Goal: Task Accomplishment & Management: Use online tool/utility

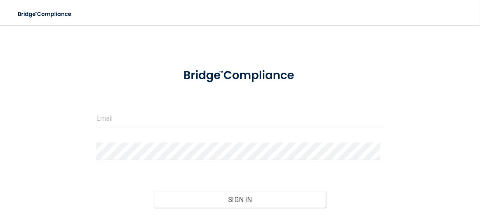
scroll to position [26, 0]
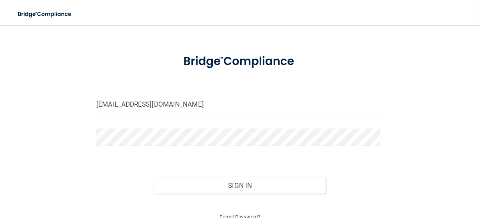
click at [154, 49] on div at bounding box center [239, 61] width 299 height 31
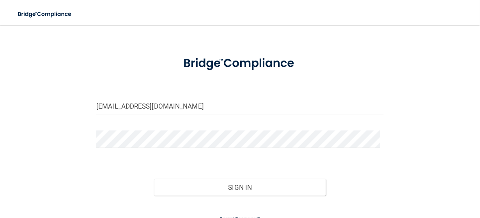
scroll to position [8, 0]
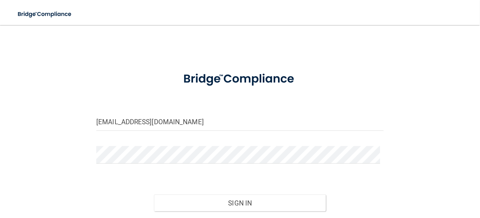
click at [28, 148] on div "[EMAIL_ADDRESS][DOMAIN_NAME] Invalid email/password. You don't have permission …" at bounding box center [240, 132] width 449 height 215
click at [192, 118] on input "[EMAIL_ADDRESS][DOMAIN_NAME]" at bounding box center [239, 122] width 287 height 18
drag, startPoint x: 103, startPoint y: 122, endPoint x: 84, endPoint y: 92, distance: 35.8
click at [81, 121] on div "[EMAIL_ADDRESS][DOMAIN_NAME] Invalid email/password. You don't have permission …" at bounding box center [240, 132] width 449 height 215
type input "[EMAIL_ADDRESS][DOMAIN_NAME]"
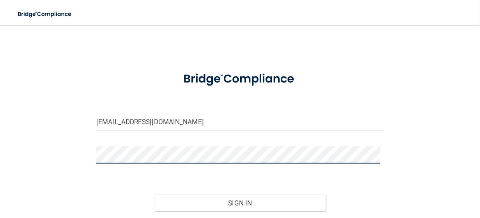
click at [12, 163] on main "[EMAIL_ADDRESS][DOMAIN_NAME] Invalid email/password. You don't have permission …" at bounding box center [240, 121] width 480 height 193
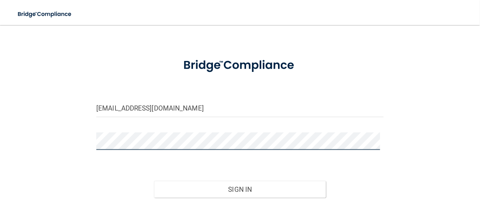
scroll to position [60, 0]
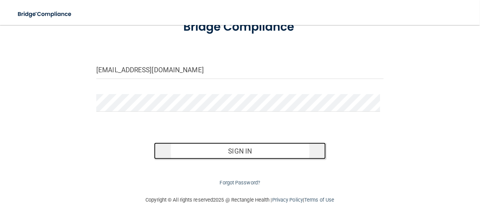
click at [280, 148] on button "Sign In" at bounding box center [240, 150] width 172 height 17
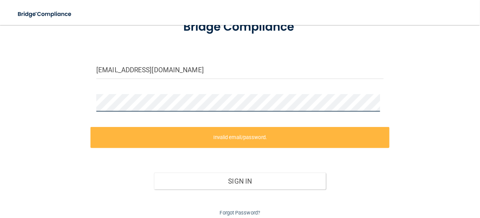
click at [30, 94] on div "[EMAIL_ADDRESS][DOMAIN_NAME] Invalid email/password. You don't have permission …" at bounding box center [240, 95] width 449 height 245
click at [32, 92] on div "[EMAIL_ADDRESS][DOMAIN_NAME] Invalid email/password. You don't have permission …" at bounding box center [240, 95] width 449 height 245
click at [69, 100] on div "[EMAIL_ADDRESS][DOMAIN_NAME] Invalid email/password. You don't have permission …" at bounding box center [240, 95] width 449 height 245
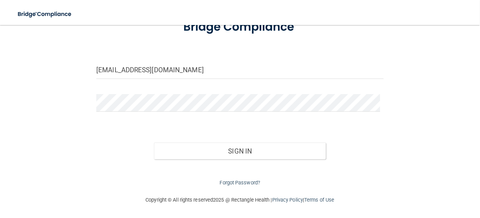
drag, startPoint x: 27, startPoint y: 133, endPoint x: 123, endPoint y: 148, distance: 97.2
click at [30, 135] on div "[EMAIL_ADDRESS][DOMAIN_NAME] Invalid email/password. You don't have permission …" at bounding box center [240, 80] width 449 height 215
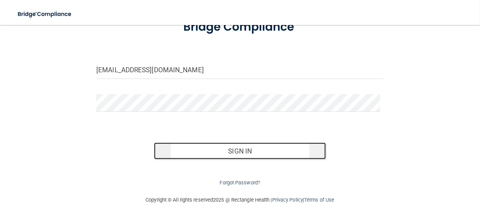
click at [227, 147] on button "Sign In" at bounding box center [240, 150] width 172 height 17
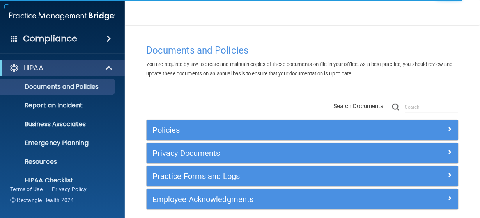
click at [463, 37] on main "Documents and Policies You are required by law to create and maintain copies of…" at bounding box center [302, 121] width 355 height 193
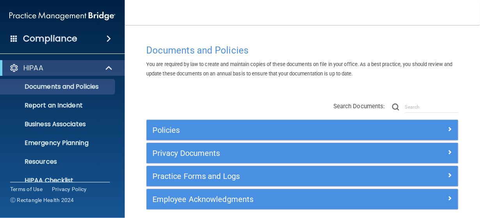
click at [471, 9] on nav "Toggle navigation Consuelo Mendez conim@georgewilsondds.com Manage My Enterpris…" at bounding box center [302, 12] width 355 height 25
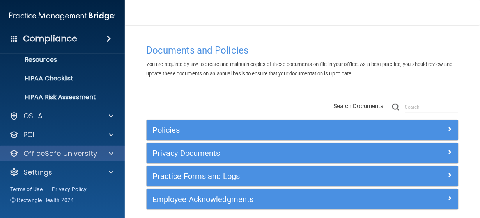
scroll to position [105, 0]
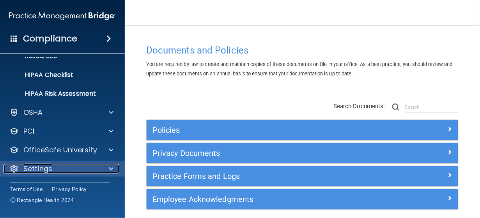
click at [61, 164] on div "Settings" at bounding box center [52, 168] width 97 height 9
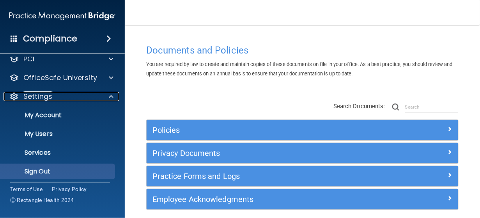
scroll to position [181, 0]
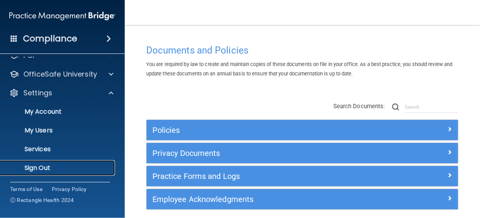
click at [53, 168] on p "Sign Out" at bounding box center [58, 168] width 106 height 8
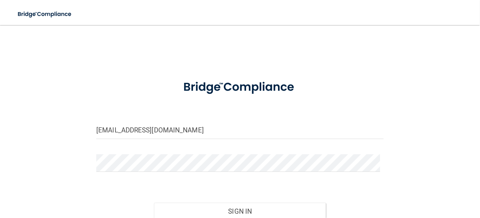
click at [134, 46] on div "gw@georgewilsondds.com Invalid email/password. You don't have permission to acc…" at bounding box center [240, 140] width 449 height 215
click at [27, 177] on div "gw@georgewilsondds.com Invalid email/password. You don't have permission to acc…" at bounding box center [240, 140] width 449 height 215
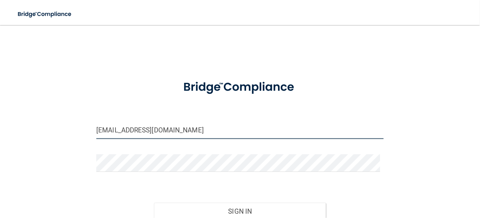
drag, startPoint x: 103, startPoint y: 130, endPoint x: 85, endPoint y: 124, distance: 19.1
click at [85, 127] on div "gw@georgewilsondds.com Invalid email/password. You don't have permission to acc…" at bounding box center [240, 140] width 449 height 215
type input "[EMAIL_ADDRESS][DOMAIN_NAME]"
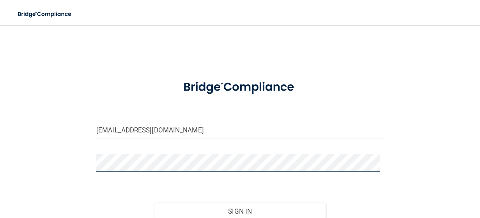
click at [154, 202] on button "Sign In" at bounding box center [240, 210] width 172 height 17
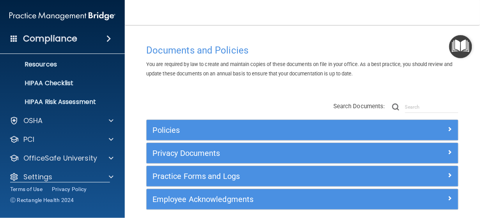
scroll to position [92, 0]
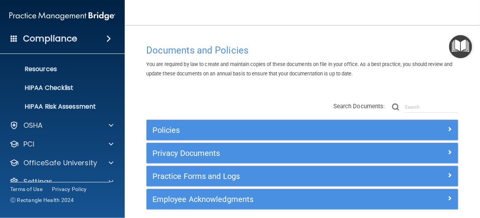
click at [250, 31] on main "Documents and Policies You are required by law to create and maintain copies of…" at bounding box center [302, 121] width 355 height 193
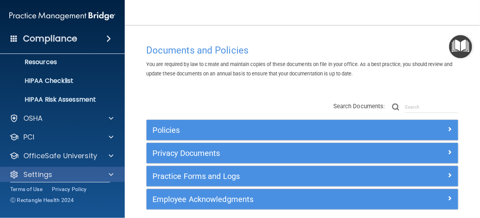
scroll to position [105, 0]
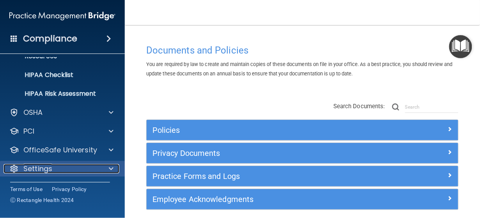
click at [108, 168] on div at bounding box center [110, 168] width 20 height 9
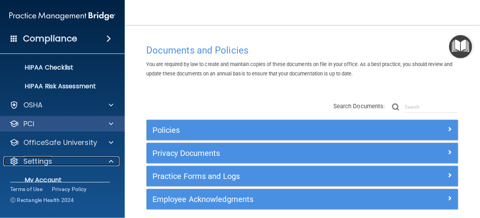
scroll to position [103, 0]
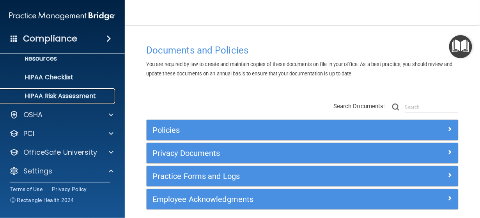
click at [93, 96] on p "HIPAA Risk Assessment" at bounding box center [58, 96] width 106 height 8
